Goal: Task Accomplishment & Management: Manage account settings

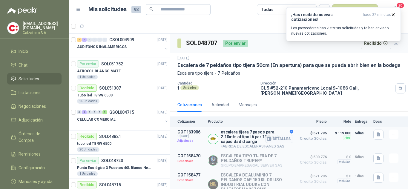
scroll to position [150, 0]
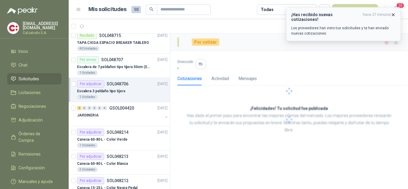
click at [391, 14] on icon "button" at bounding box center [393, 14] width 5 height 5
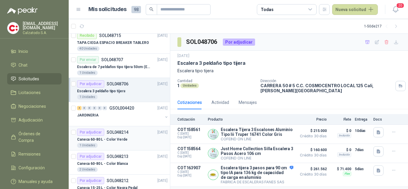
scroll to position [239, 0]
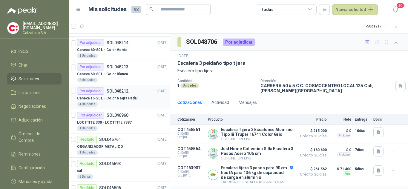
click at [109, 96] on p "Caneca 15-25 L - Color Negra Pedal" at bounding box center [107, 99] width 60 height 6
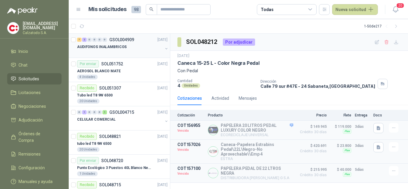
click at [121, 46] on p "AUDIFONOS INALAMBRICOS" at bounding box center [102, 47] width 50 height 6
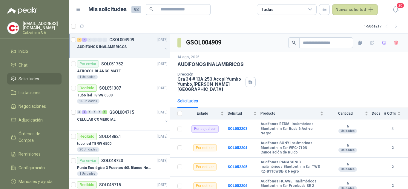
click at [112, 48] on p "AUDIFONOS INALAMBRICOS" at bounding box center [102, 47] width 50 height 6
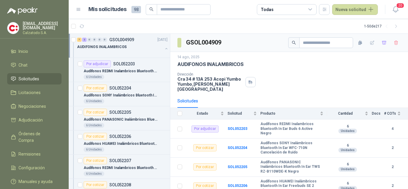
scroll to position [0, 0]
click at [104, 45] on p "AUDIFONOS INALAMBRICOS" at bounding box center [102, 47] width 50 height 6
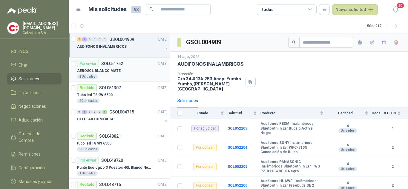
click at [109, 69] on p "AEROSOL BLANCO MATE" at bounding box center [99, 71] width 44 height 6
click at [106, 95] on p "Tubo led T8 9W 6500" at bounding box center [95, 95] width 36 height 6
click at [119, 115] on div "0 1 0 0 0 1 GSOL004715 [DATE]" at bounding box center [123, 112] width 92 height 7
click at [125, 138] on div "Recibido SOL048821 [DATE]" at bounding box center [122, 136] width 91 height 7
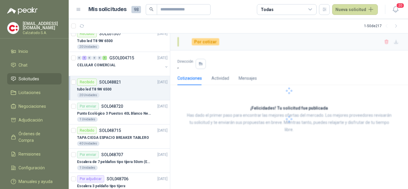
scroll to position [60, 0]
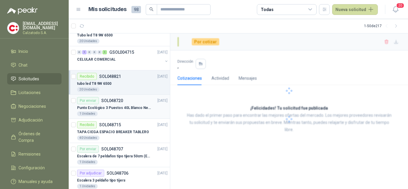
click at [125, 104] on div "Por enviar SOL048720 [DATE]" at bounding box center [122, 100] width 91 height 7
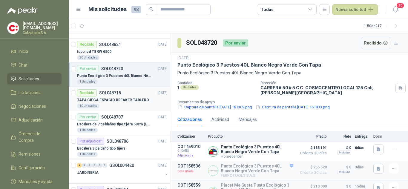
scroll to position [120, 0]
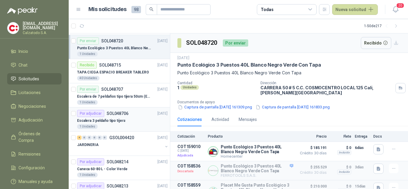
click at [131, 121] on div "Escalera 3 peldaño tipo tijera" at bounding box center [122, 120] width 91 height 7
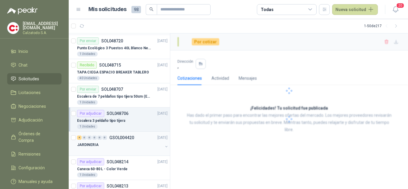
click at [129, 144] on div "JARDINERIA" at bounding box center [120, 144] width 86 height 7
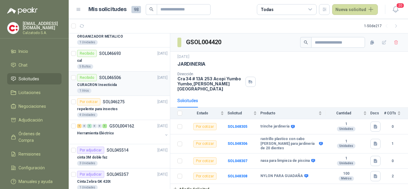
scroll to position [359, 0]
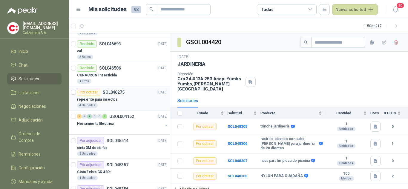
click at [112, 95] on div "Por cotizar SOL046275" at bounding box center [101, 92] width 48 height 7
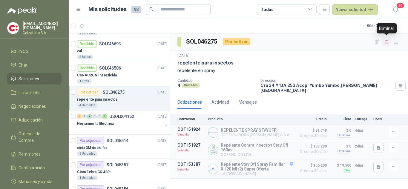
click at [388, 43] on icon "button" at bounding box center [387, 41] width 5 height 5
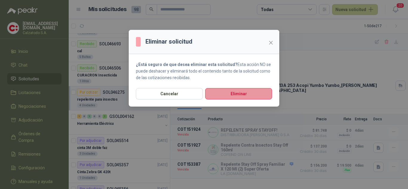
click at [249, 94] on button "Eliminar" at bounding box center [238, 93] width 67 height 11
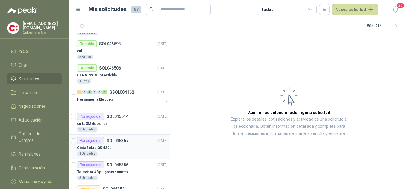
click at [112, 139] on p "SOL045357" at bounding box center [118, 141] width 22 height 4
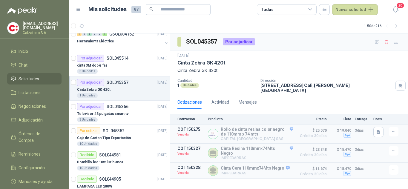
scroll to position [419, 0]
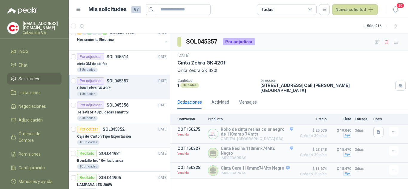
click at [115, 134] on p "Caja de Carton Tipo Exportación" at bounding box center [104, 137] width 54 height 6
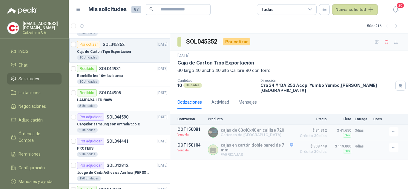
scroll to position [538, 0]
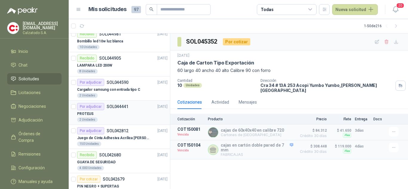
click at [111, 114] on div "PROTEUS" at bounding box center [122, 113] width 91 height 7
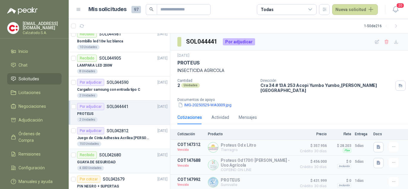
click at [113, 153] on p "SOL042680" at bounding box center [110, 155] width 22 height 4
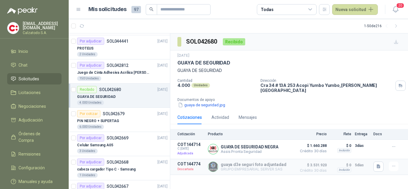
scroll to position [628, 0]
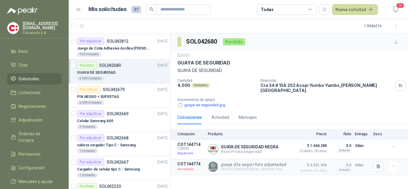
click at [118, 72] on div "GUAYA DE SEGURIDAD" at bounding box center [122, 72] width 91 height 7
click at [279, 145] on button "Detalles" at bounding box center [280, 149] width 28 height 8
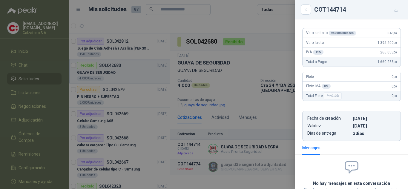
scroll to position [0, 0]
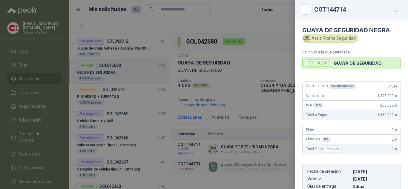
click at [246, 122] on div at bounding box center [204, 94] width 408 height 189
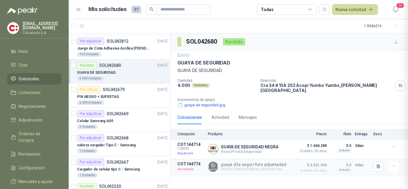
scroll to position [104, 0]
click at [284, 165] on button "Detalles" at bounding box center [280, 167] width 28 height 8
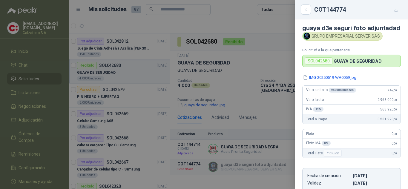
scroll to position [0, 0]
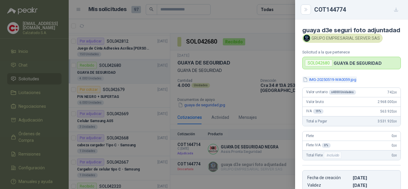
click at [319, 83] on button "IMG-20250519-WA0059.jpg" at bounding box center [330, 80] width 55 height 6
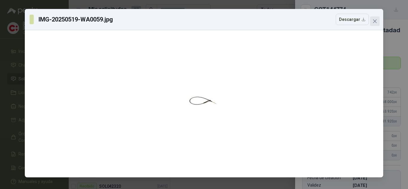
click at [375, 21] on icon "close" at bounding box center [376, 21] width 4 height 4
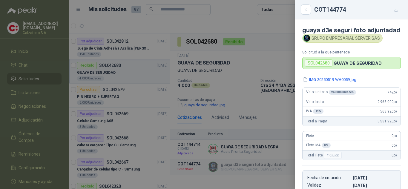
click at [260, 68] on div at bounding box center [204, 94] width 408 height 189
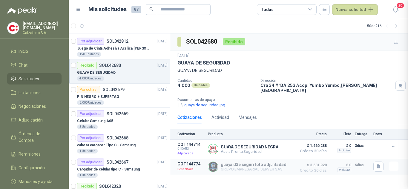
scroll to position [118, 0]
